Goal: Navigation & Orientation: Find specific page/section

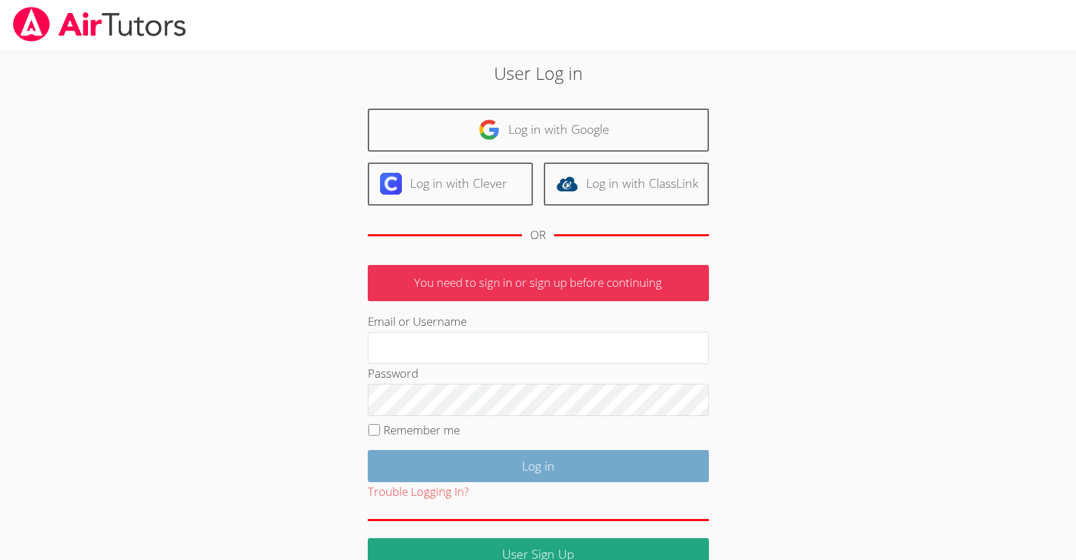
type input "taylorarnoldairtutors@gmail.com"
click at [542, 462] on input "Log in" at bounding box center [538, 466] width 341 height 32
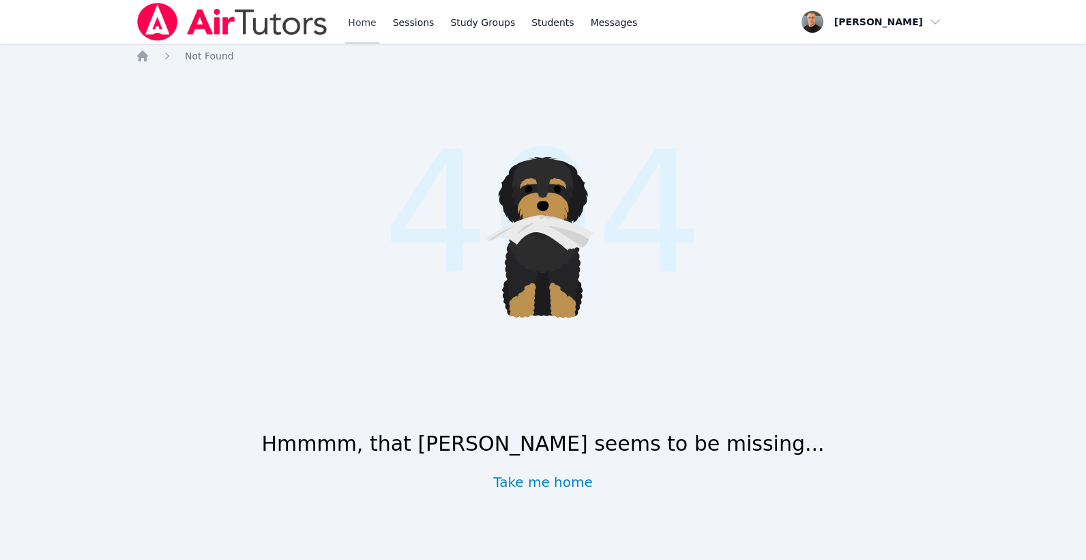
click at [362, 24] on link "Home" at bounding box center [361, 22] width 33 height 44
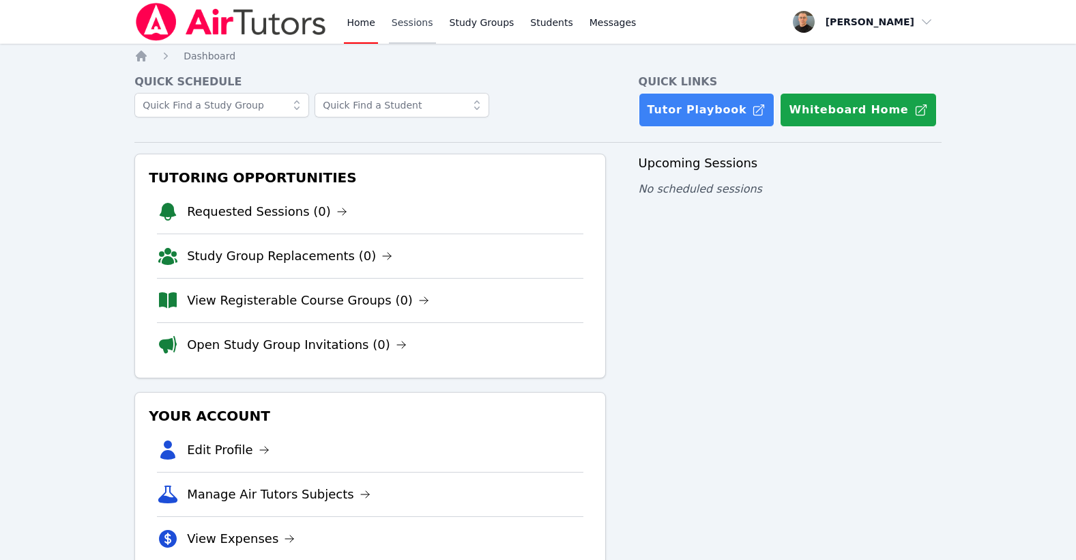
click at [411, 22] on link "Sessions" at bounding box center [412, 22] width 47 height 44
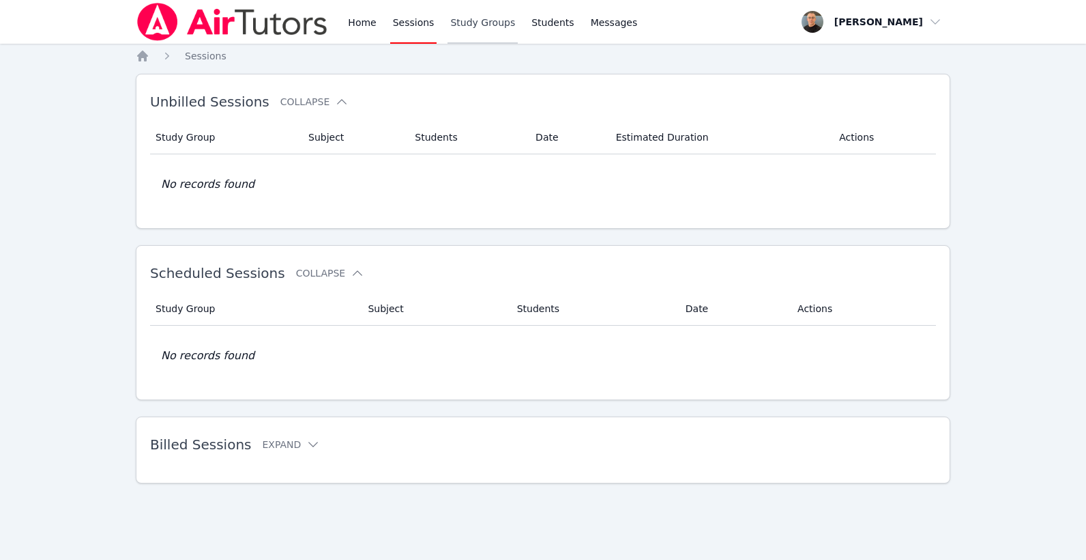
click at [474, 25] on link "Study Groups" at bounding box center [483, 22] width 70 height 44
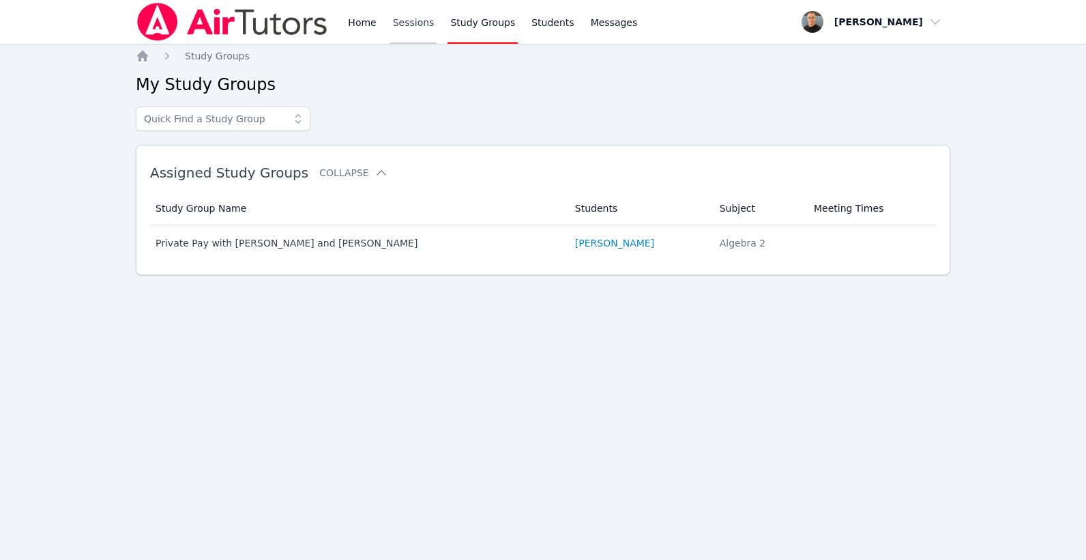
click at [411, 26] on link "Sessions" at bounding box center [413, 22] width 47 height 44
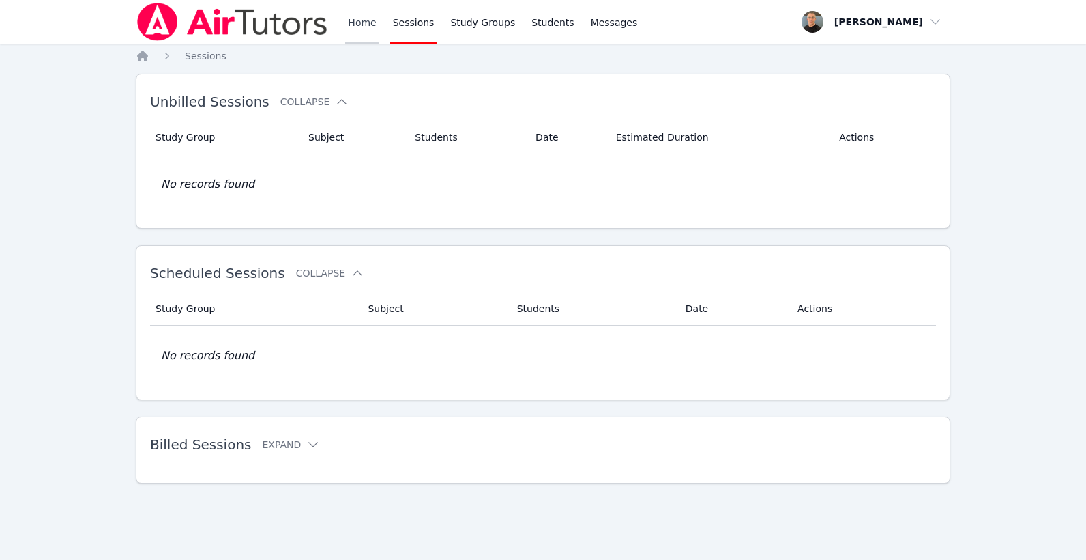
click at [361, 23] on link "Home" at bounding box center [361, 22] width 33 height 44
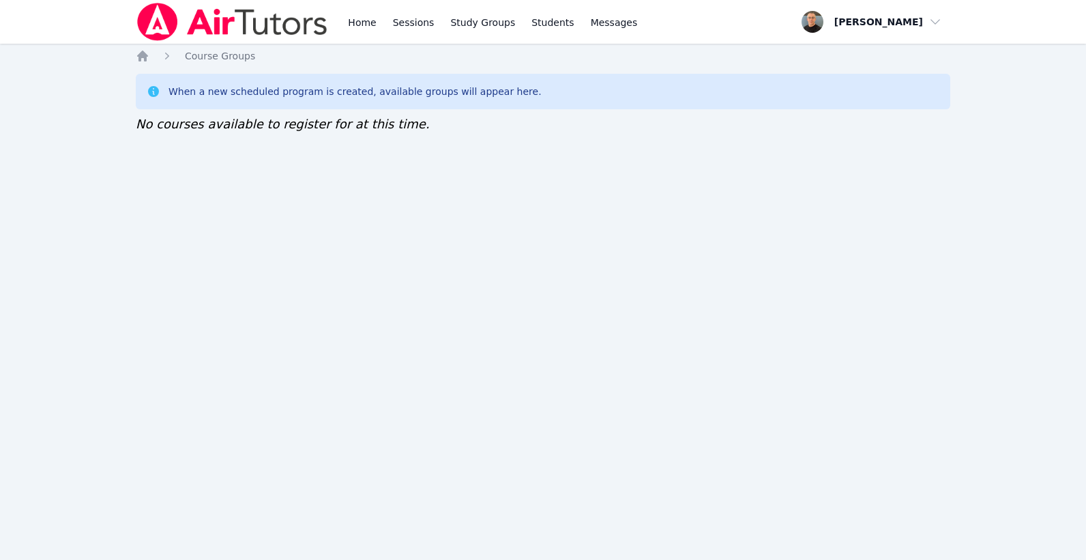
click at [641, 296] on div "Home Sessions Study Groups Students Messages Open user menu Taylor Arnold Open …" at bounding box center [543, 280] width 1086 height 560
click at [622, 282] on div "Home Sessions Study Groups Students Messages Open user menu Taylor Arnold Open …" at bounding box center [543, 280] width 1086 height 560
